Goal: Find specific page/section: Find specific page/section

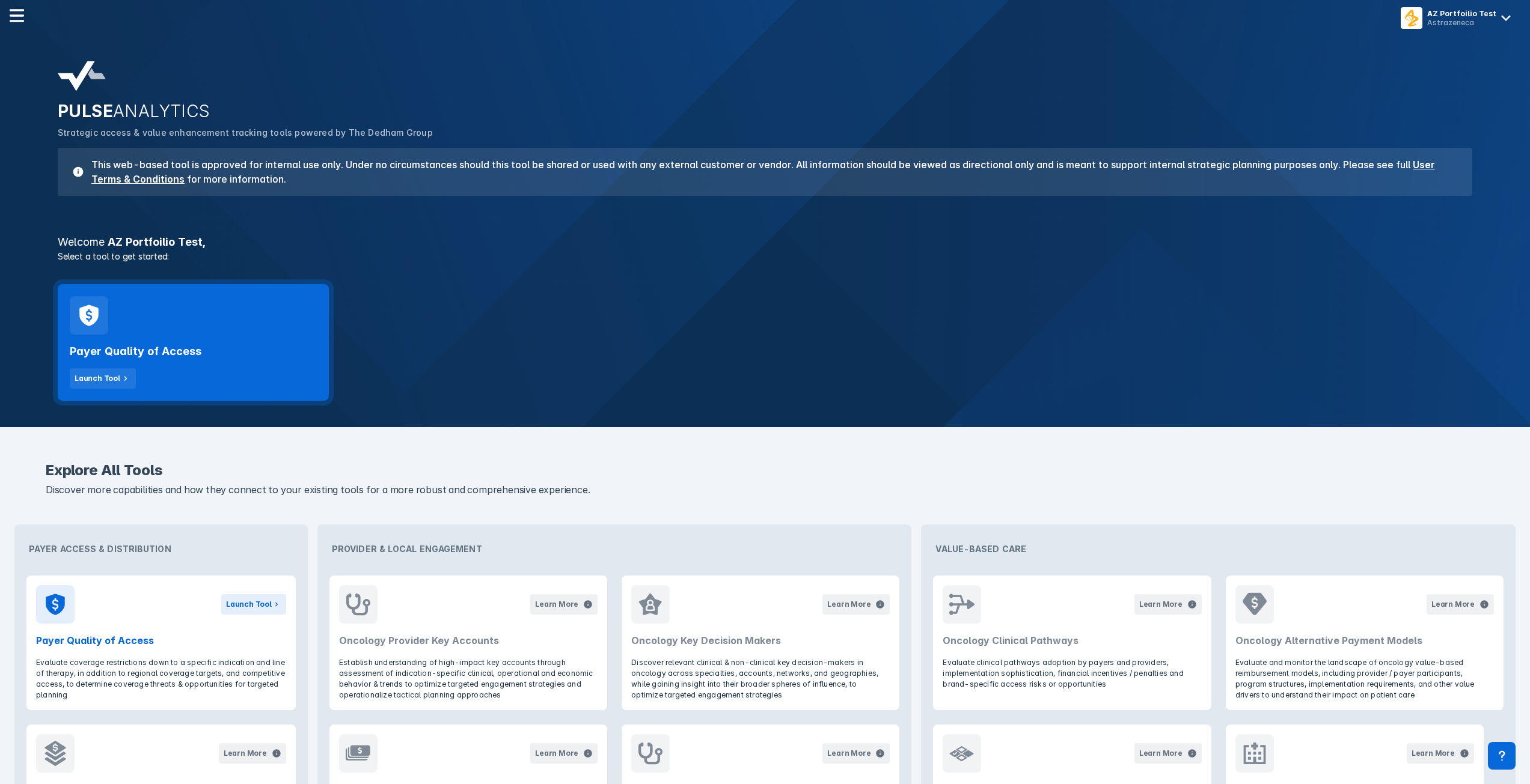
click at [229, 368] on div "Payer Quality of Access Launch Tool" at bounding box center [193, 362] width 247 height 54
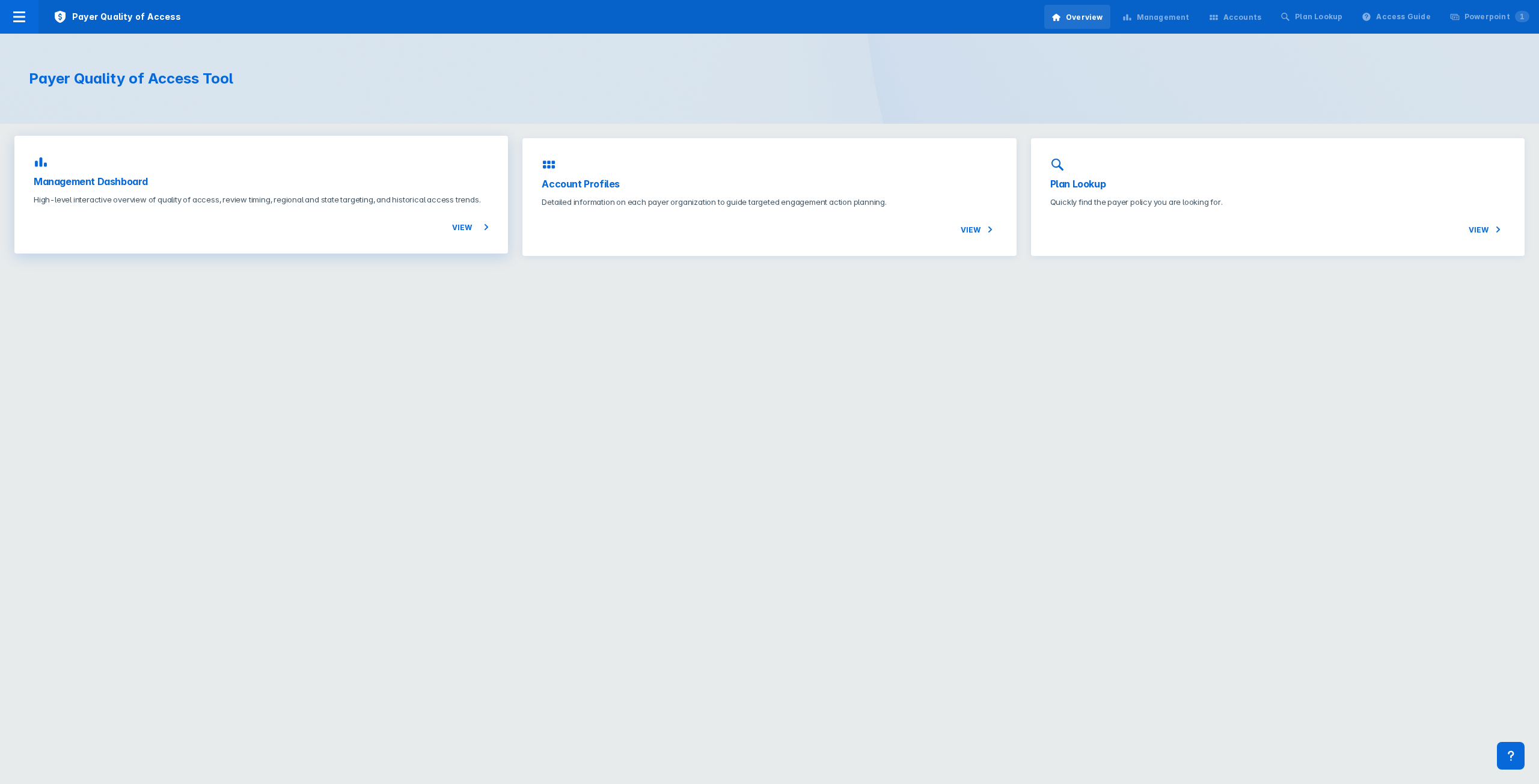
click at [373, 196] on p "High-level interactive overview of quality of access, review timing, regional a…" at bounding box center [261, 199] width 455 height 12
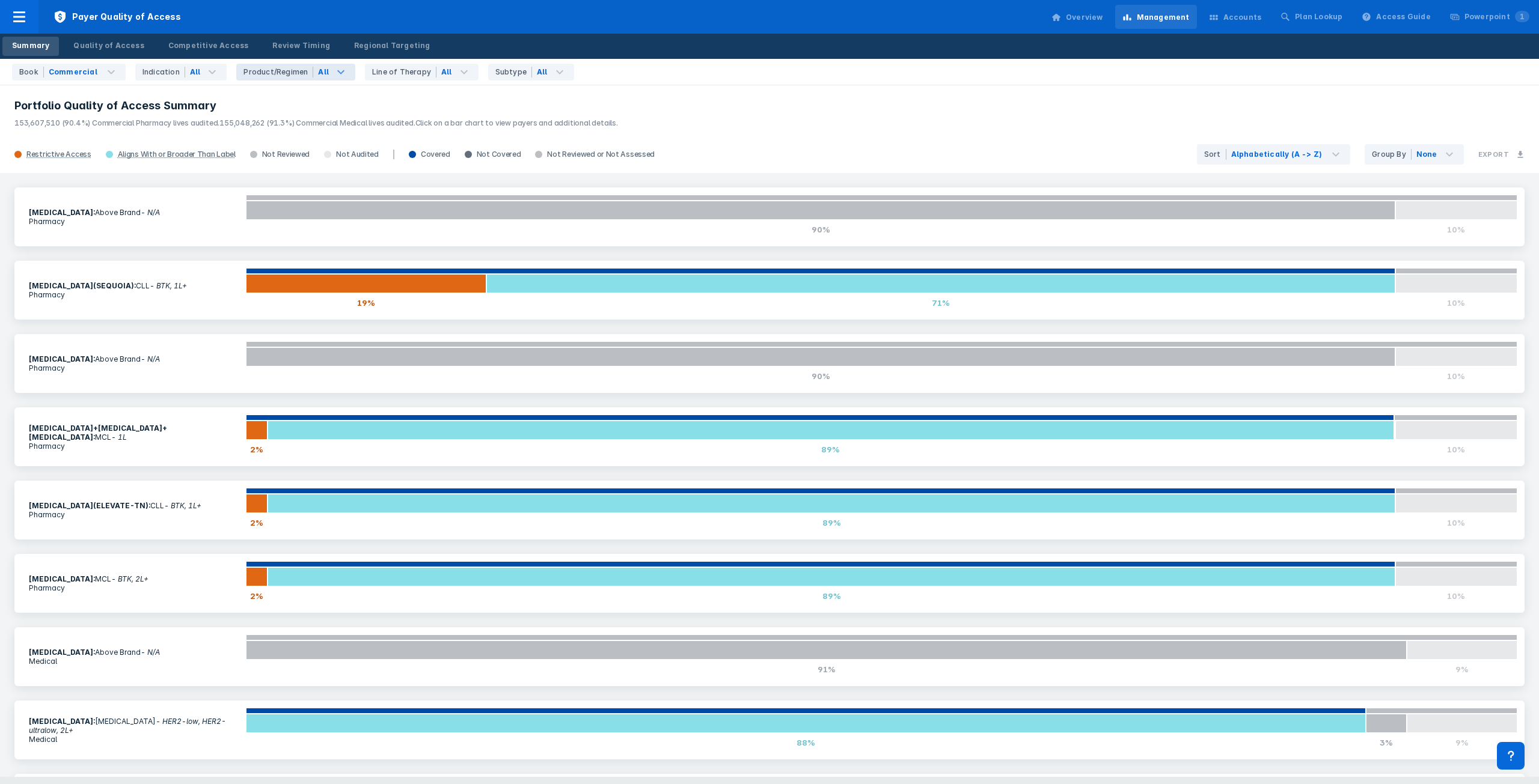
click at [334, 72] on icon at bounding box center [340, 71] width 14 height 14
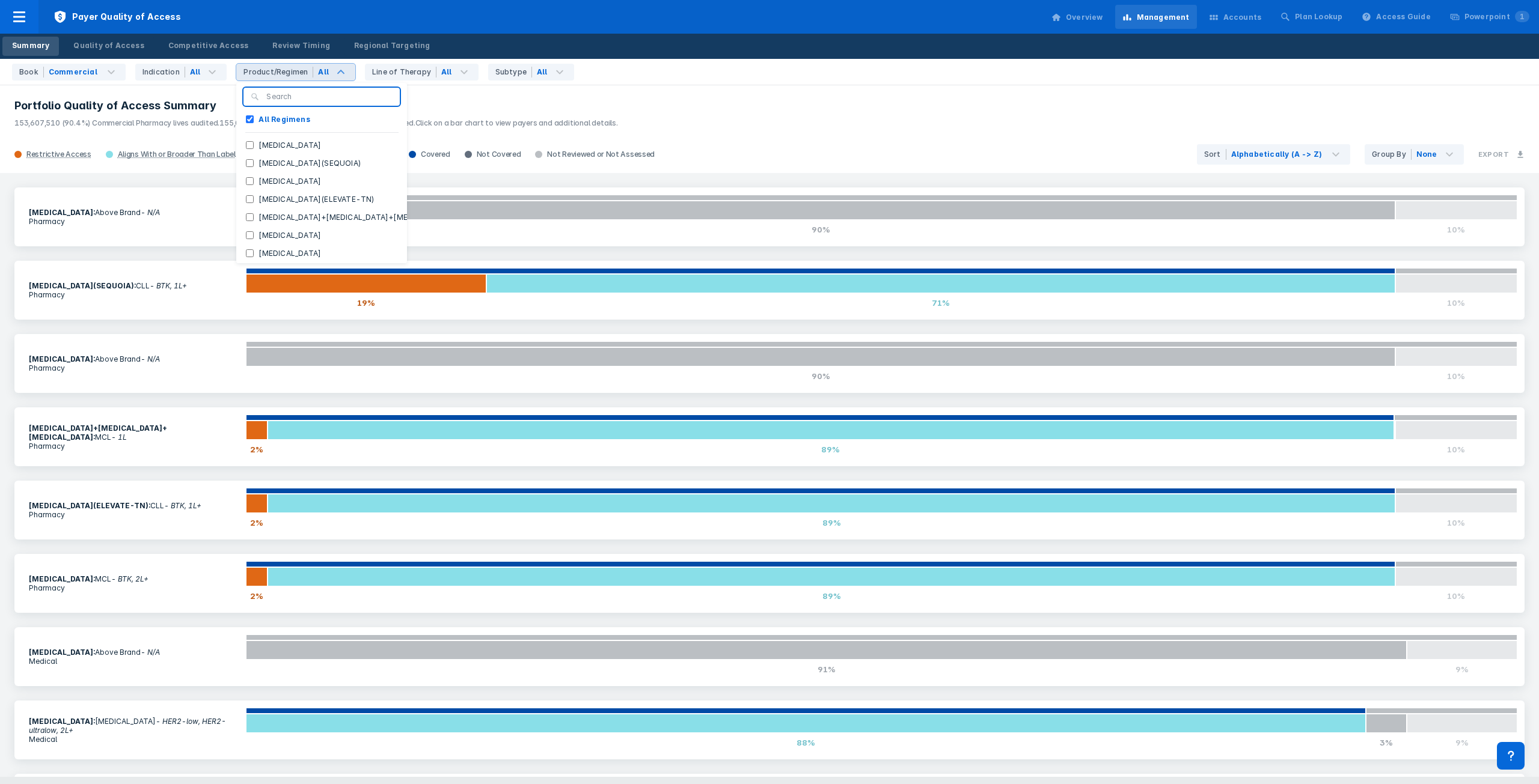
click at [334, 72] on icon at bounding box center [340, 71] width 14 height 14
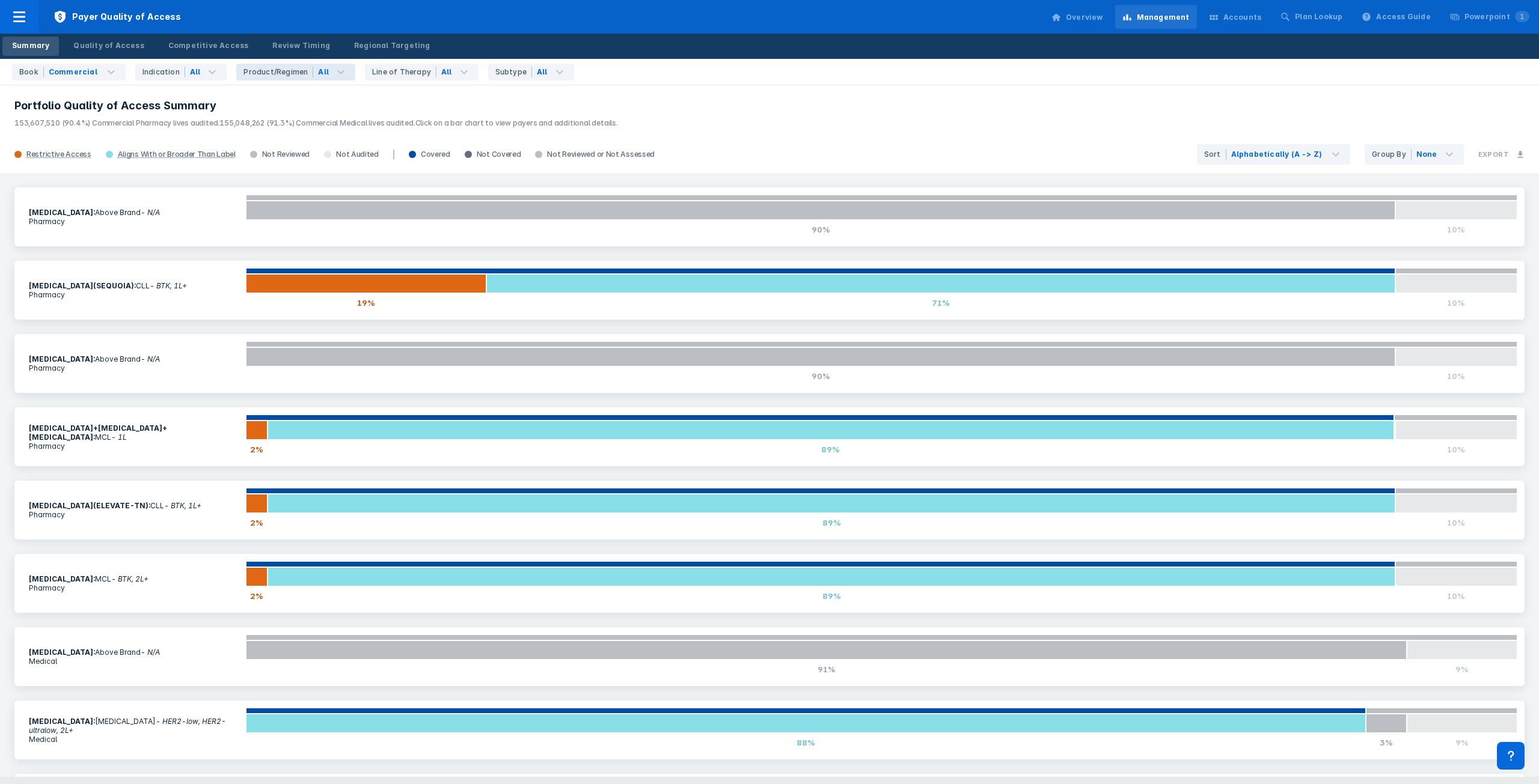
click at [1103, 16] on div "Overview" at bounding box center [1084, 16] width 38 height 11
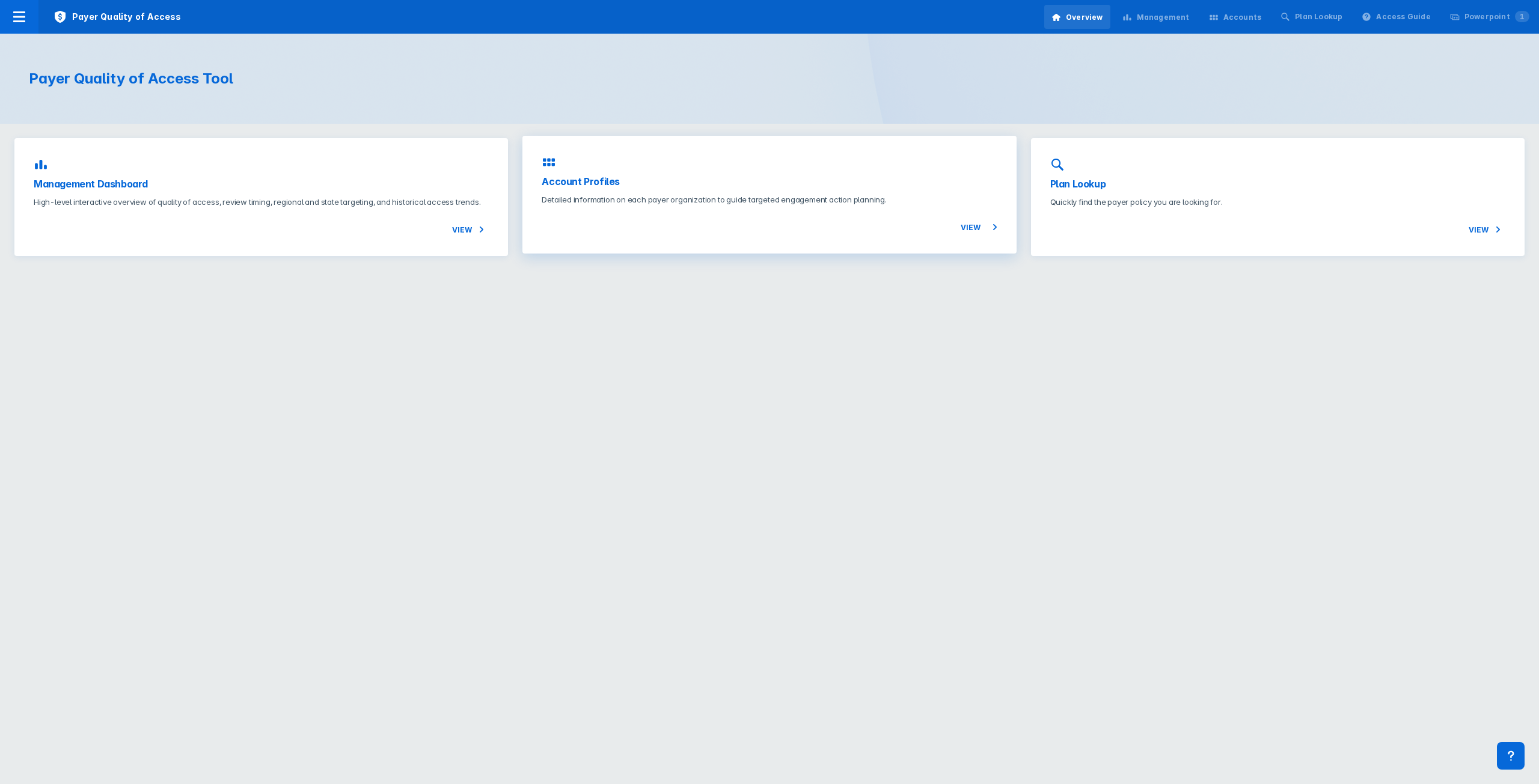
click at [689, 217] on div "View" at bounding box center [769, 220] width 455 height 29
